Goal: Navigation & Orientation: Find specific page/section

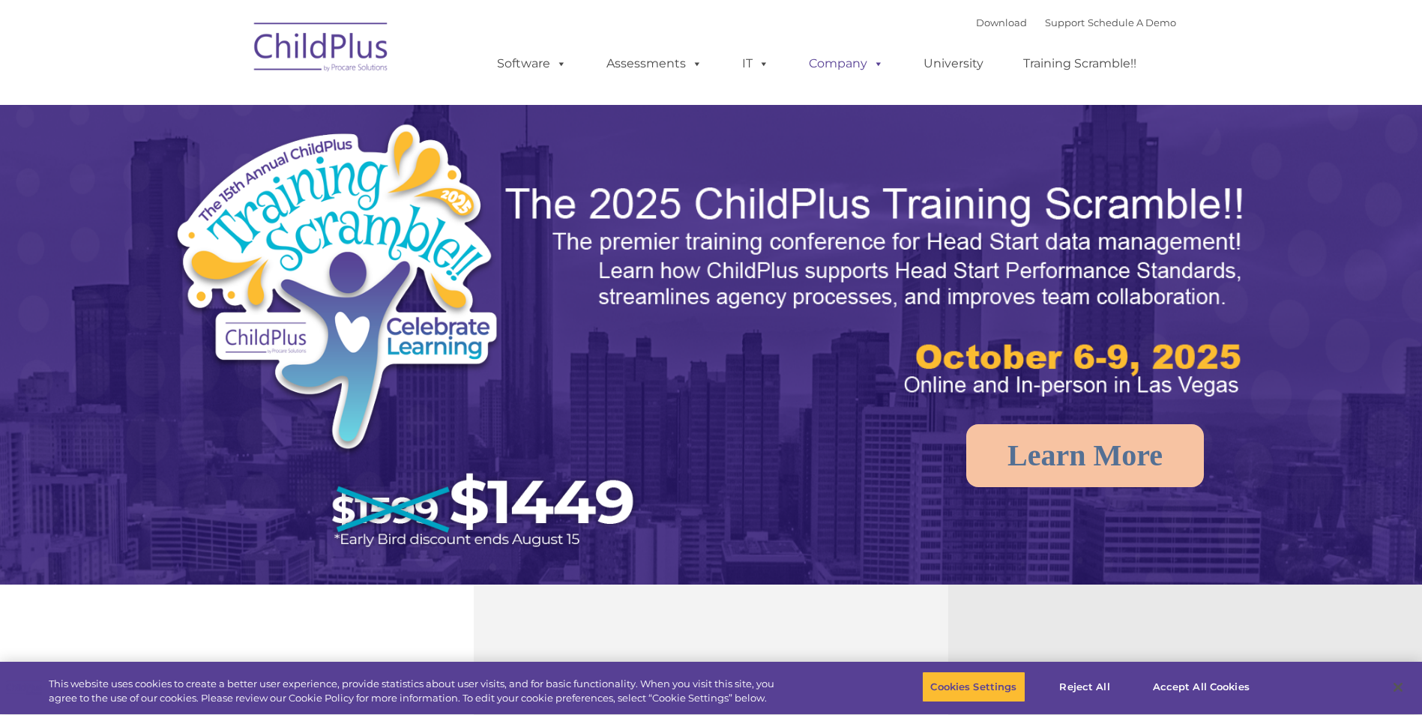
select select "MEDIUM"
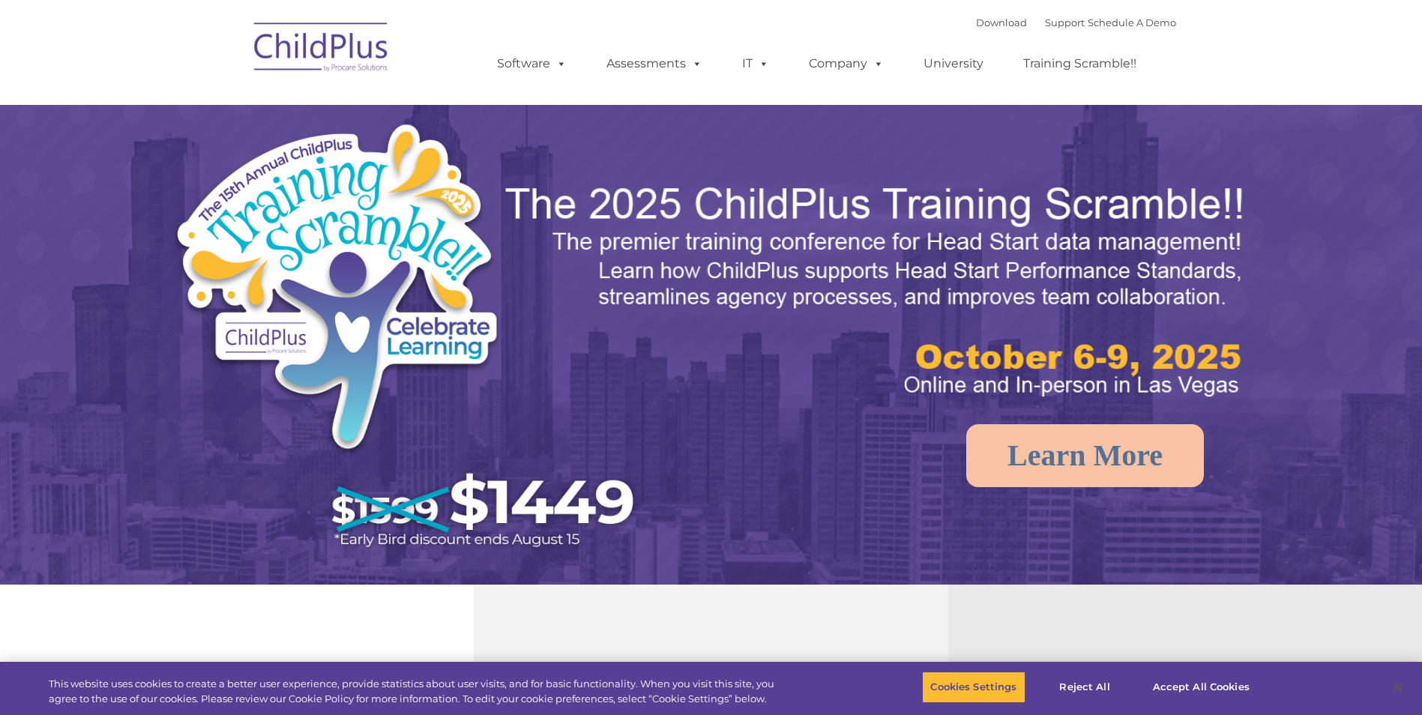
select select "MEDIUM"
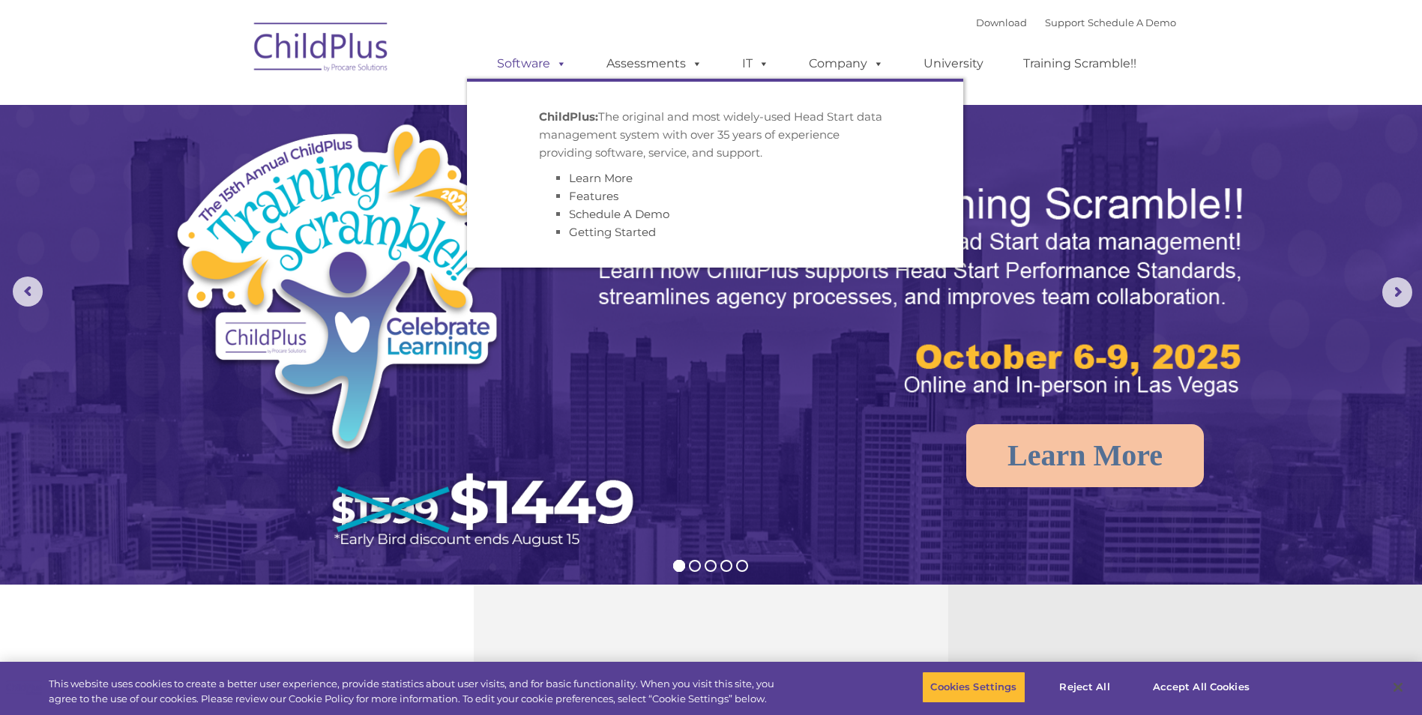
click at [547, 56] on link "Software" at bounding box center [532, 64] width 100 height 30
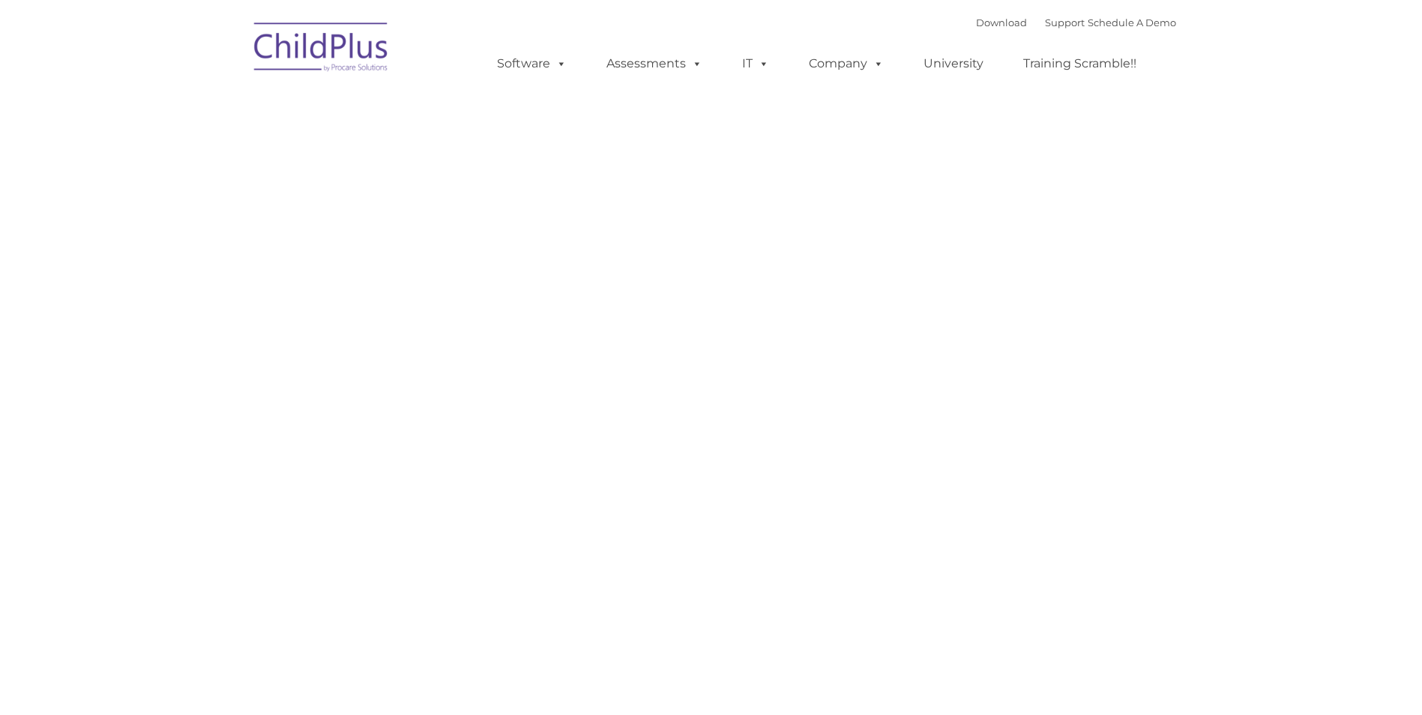
type input ""
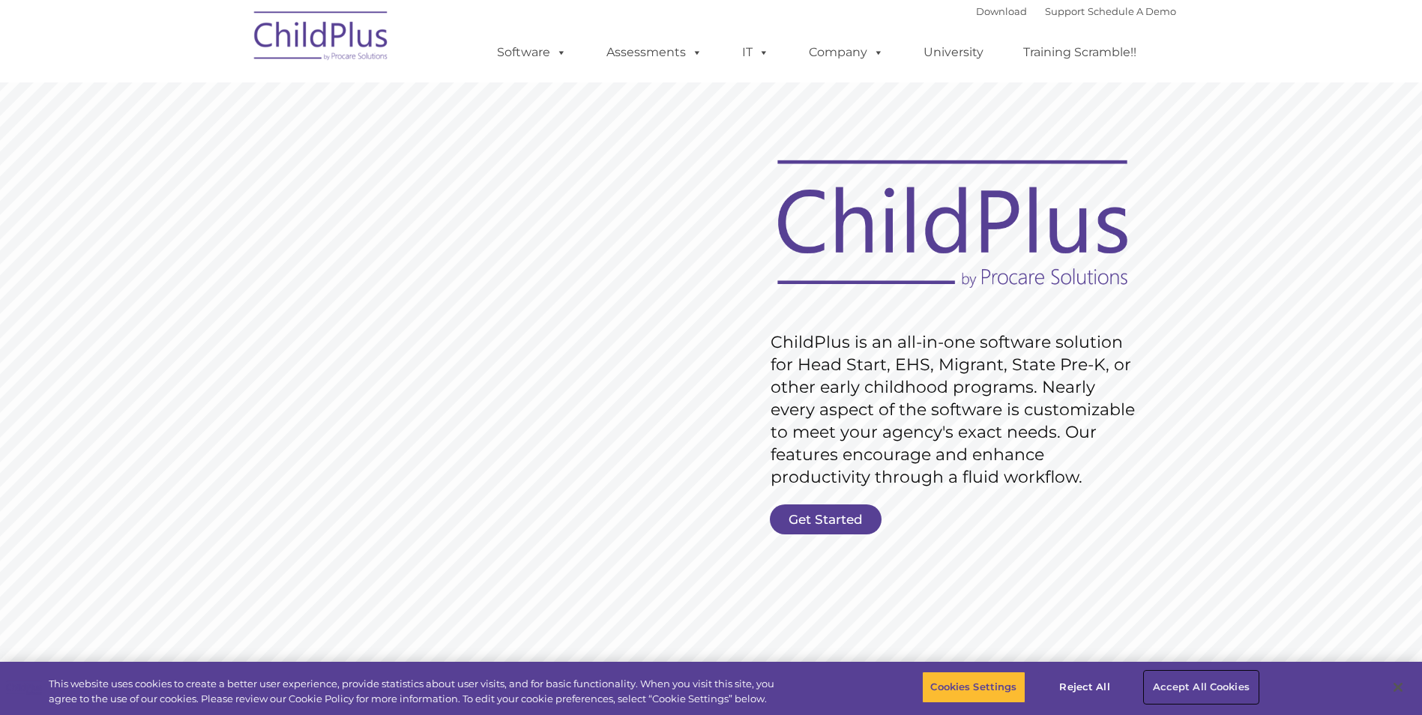
drag, startPoint x: 1232, startPoint y: 687, endPoint x: 1227, endPoint y: 681, distance: 8.0
click at [1232, 687] on button "Accept All Cookies" at bounding box center [1201, 687] width 113 height 31
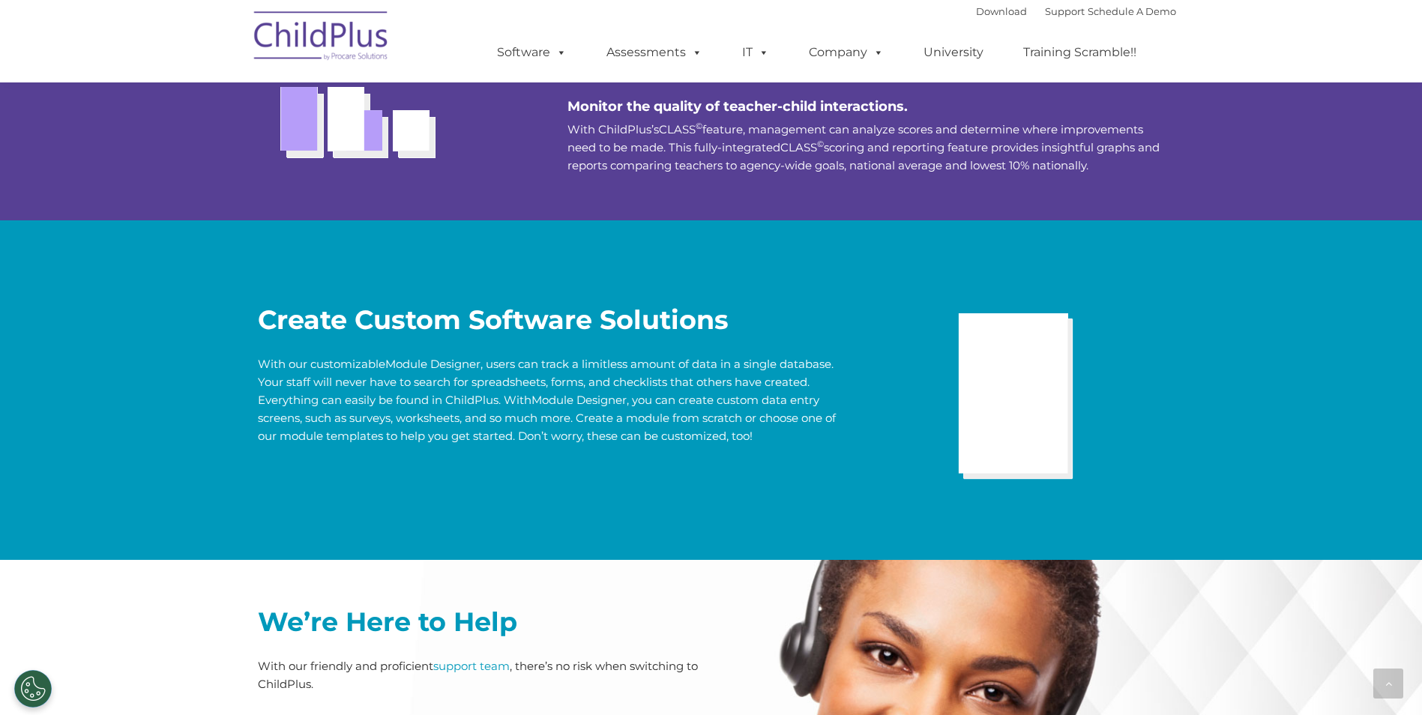
scroll to position [2860, 0]
